Goal: Transaction & Acquisition: Purchase product/service

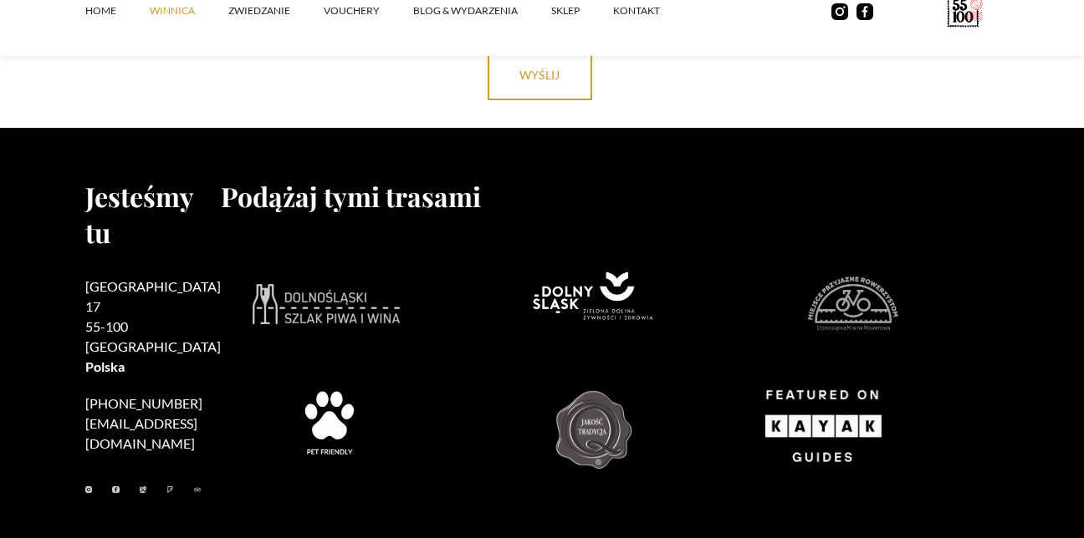
scroll to position [7160, 0]
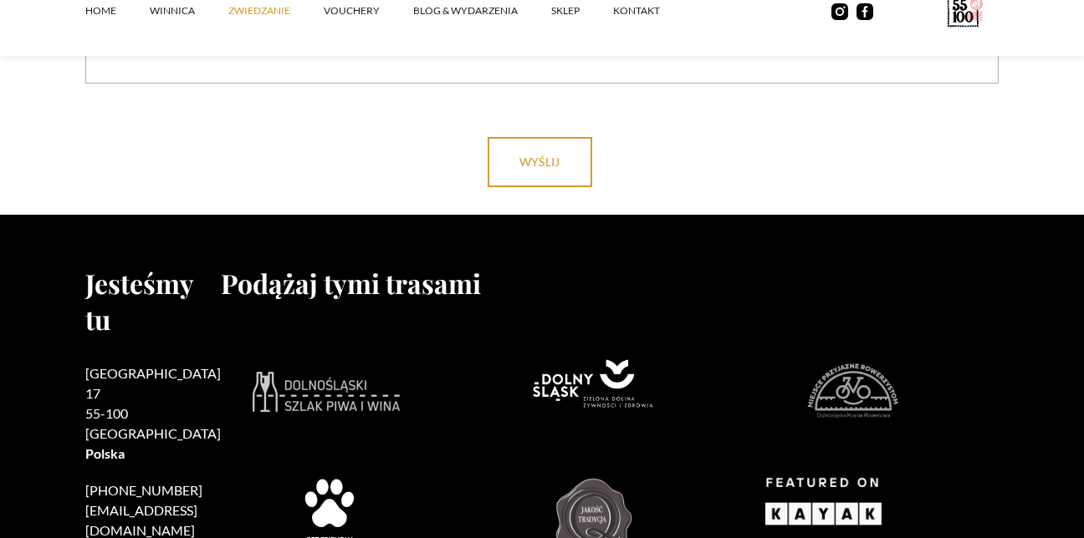
scroll to position [5460, 0]
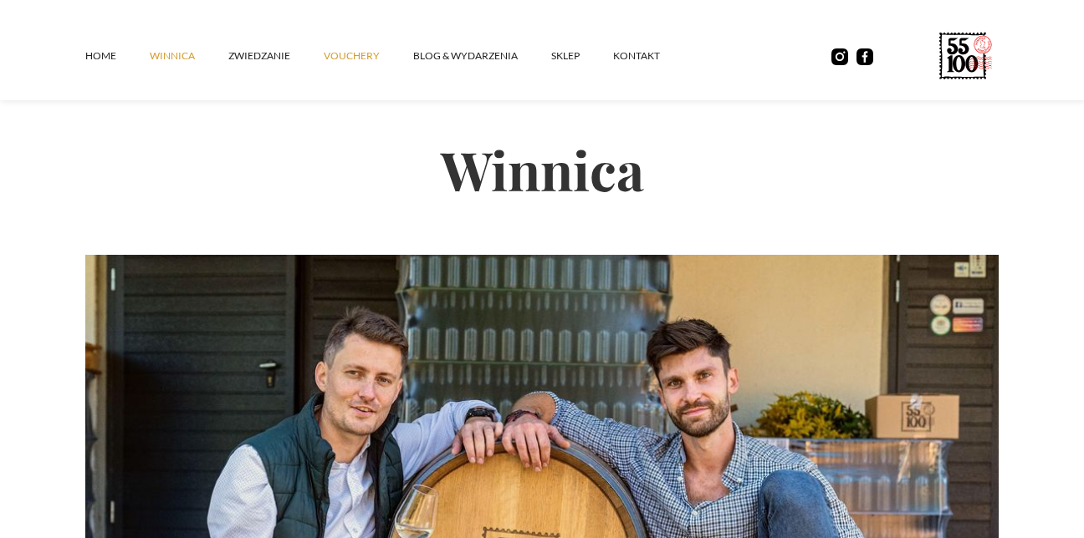
click at [369, 59] on link "vouchery" at bounding box center [368, 56] width 89 height 50
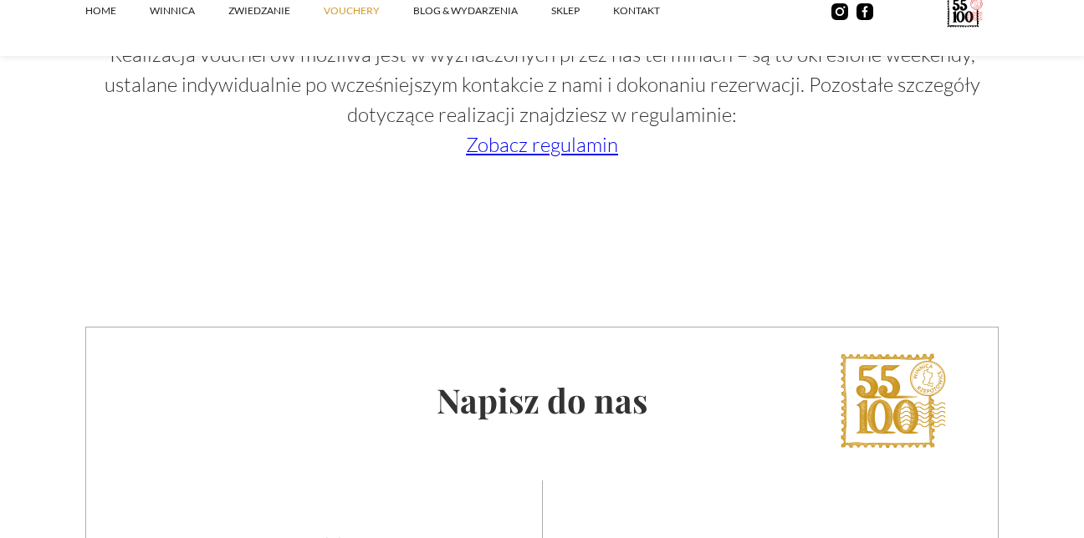
scroll to position [2759, 0]
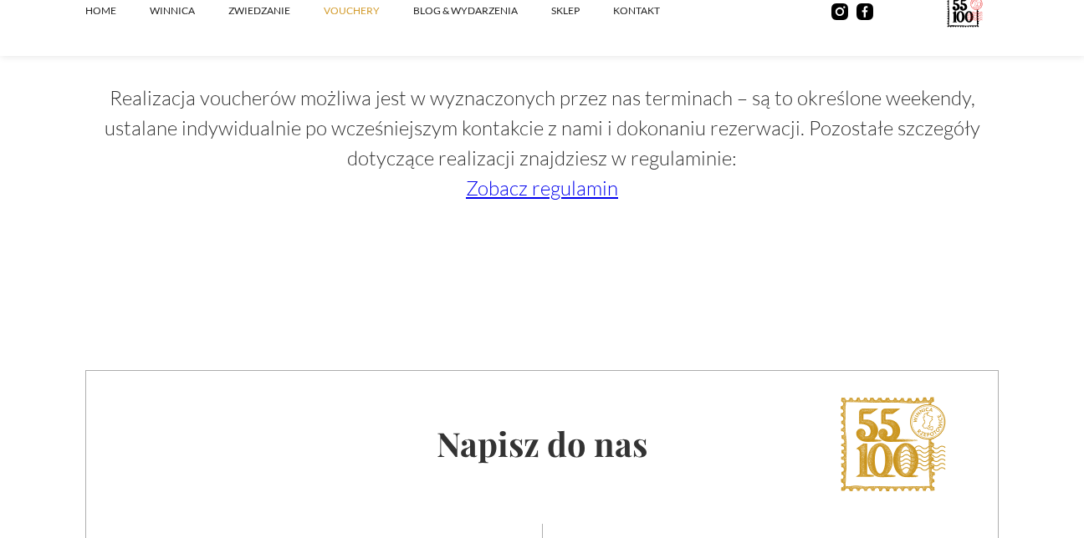
click at [570, 193] on link "Zobacz regulamin" at bounding box center [542, 188] width 152 height 25
